Goal: Information Seeking & Learning: Learn about a topic

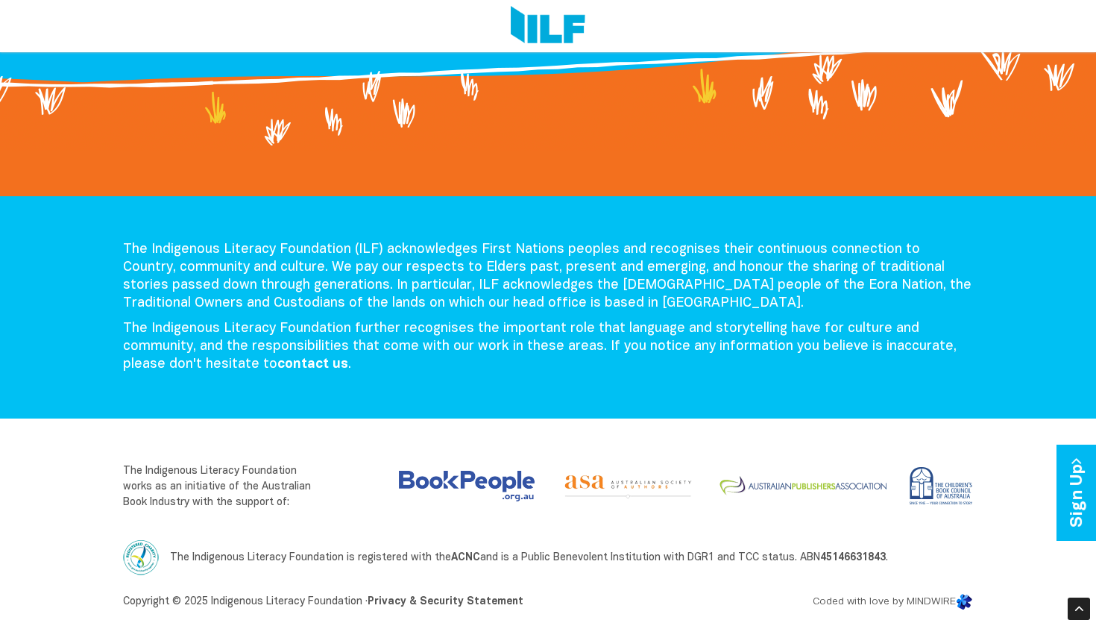
click at [744, 423] on div "The Indigenous Literacy Foundation (ILF) acknowledges First Nations peoples and…" at bounding box center [548, 380] width 1096 height 489
click at [934, 386] on div "The Indigenous Literacy Foundation (ILF) acknowledges First Nations peoples and…" at bounding box center [548, 307] width 1096 height 222
click at [1019, 377] on div "The Indigenous Literacy Foundation (ILF) acknowledges First Nations peoples and…" at bounding box center [548, 307] width 1096 height 222
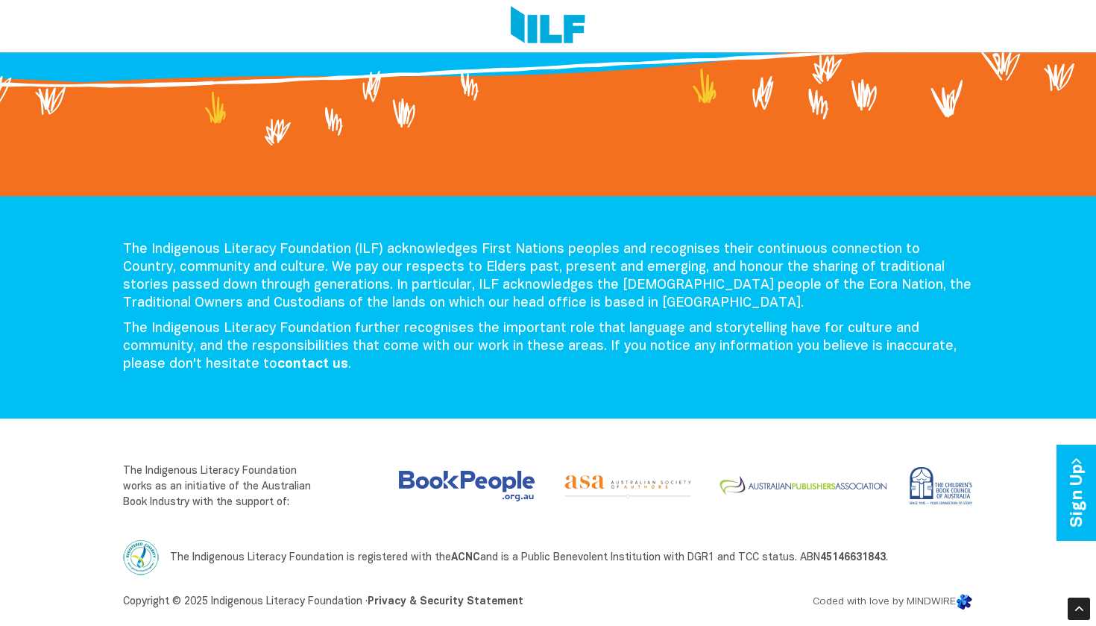
click at [1022, 213] on div "The Indigenous Literacy Foundation (ILF) acknowledges First Nations peoples and…" at bounding box center [548, 307] width 1096 height 222
click at [946, 298] on p "The Indigenous Literacy Foundation (ILF) acknowledges First Nations peoples and…" at bounding box center [548, 277] width 850 height 72
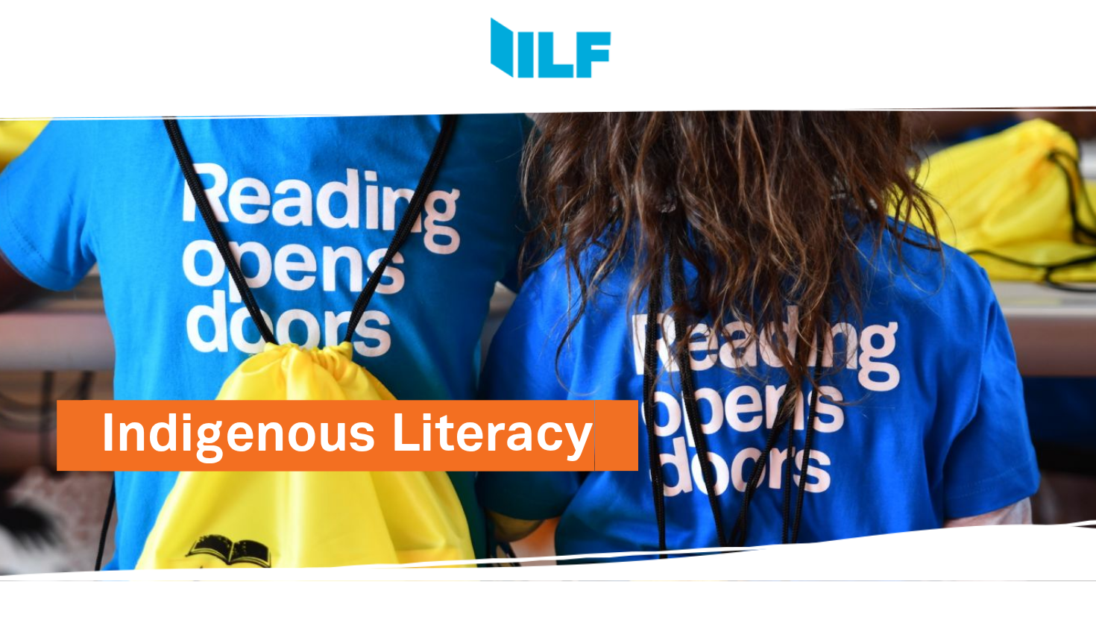
scroll to position [0, 0]
click at [494, 66] on img at bounding box center [545, 43] width 103 height 56
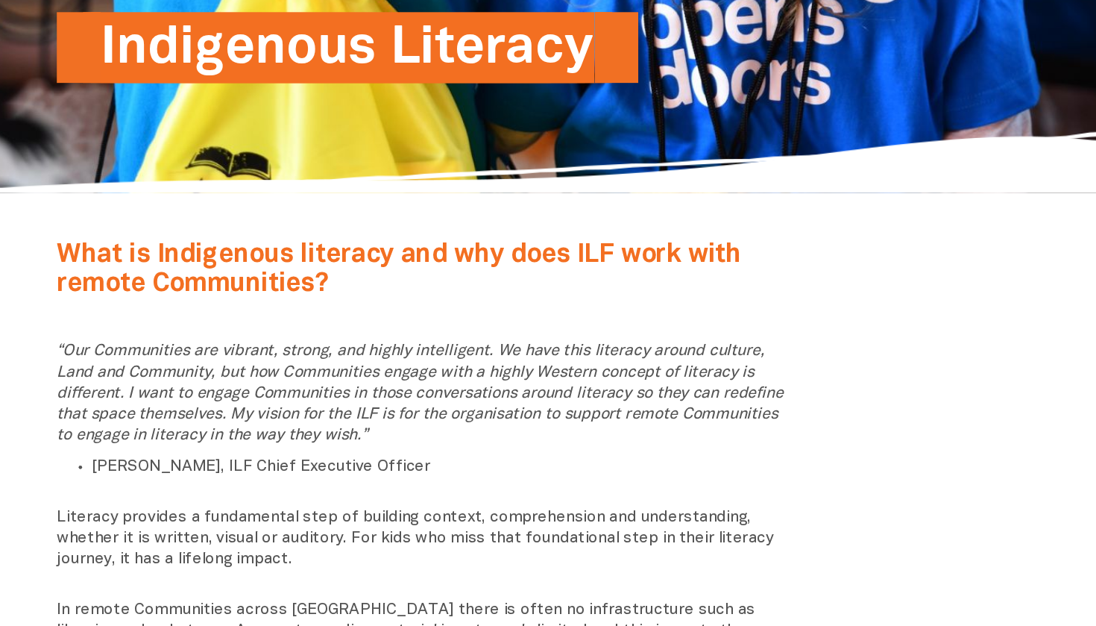
scroll to position [242, 0]
